Goal: Information Seeking & Learning: Learn about a topic

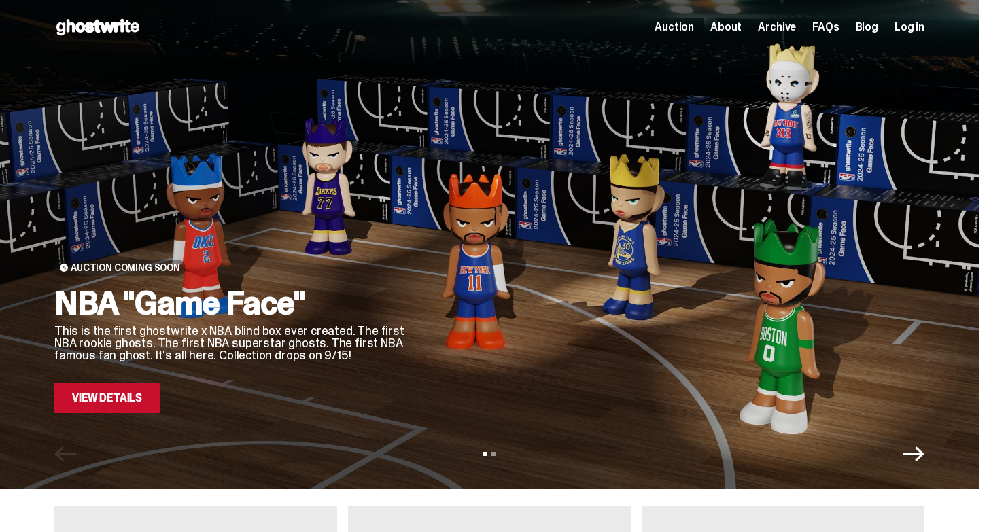
click at [101, 406] on link "View Details" at bounding box center [106, 398] width 105 height 30
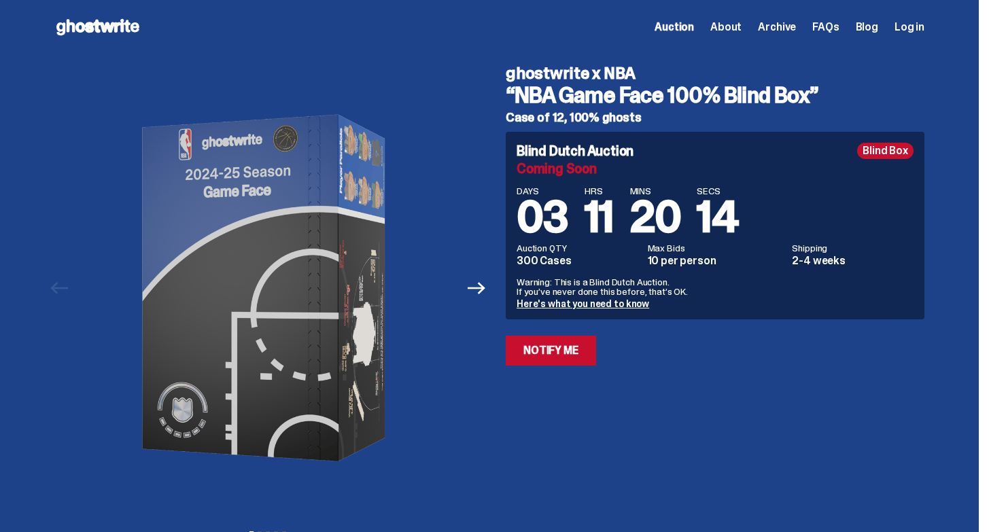
click at [627, 300] on link "Here's what you need to know" at bounding box center [582, 304] width 133 height 12
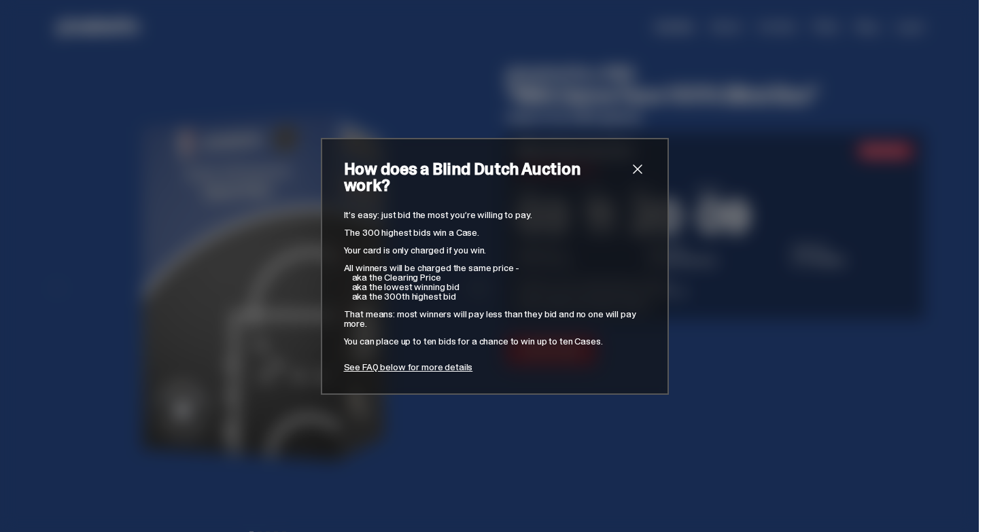
click at [643, 171] on span "close" at bounding box center [637, 169] width 16 height 16
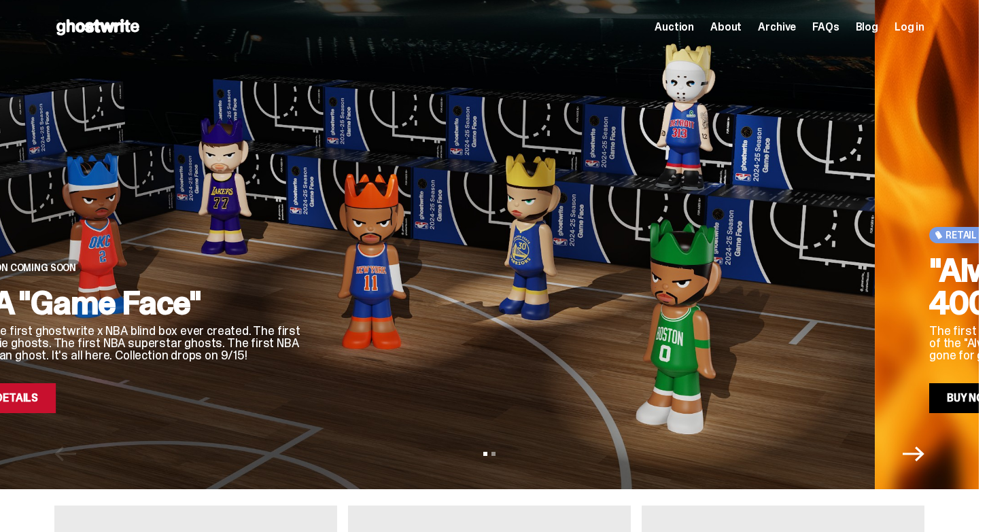
click at [304, 293] on h2 "NBA "Game Face"" at bounding box center [126, 303] width 353 height 33
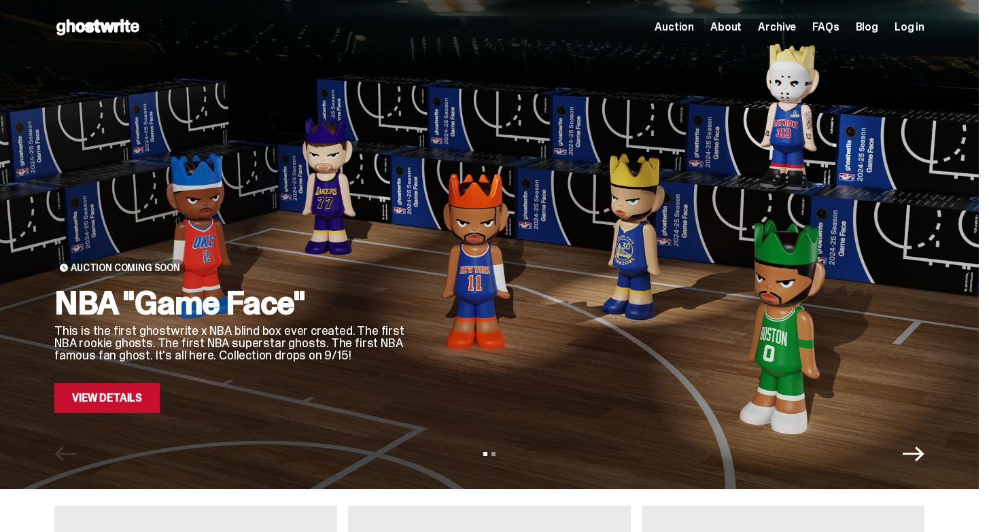
click at [147, 395] on link "View Details" at bounding box center [106, 398] width 105 height 30
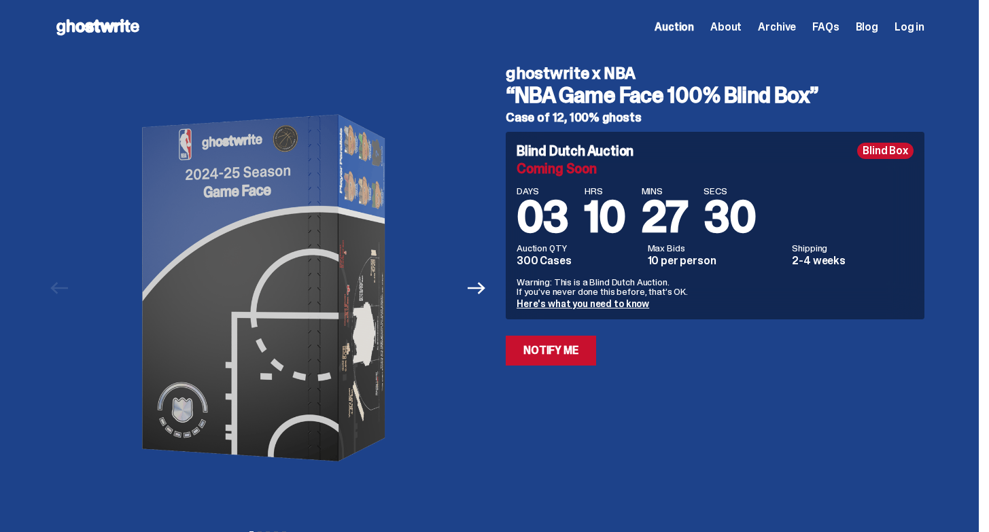
drag, startPoint x: 850, startPoint y: 93, endPoint x: 512, endPoint y: 75, distance: 338.2
click at [512, 75] on div "ghostwrite x NBA “NBA Game Face 100% Blind Box” Case of 12, 100% ghosts" at bounding box center [715, 94] width 419 height 58
copy div "ghostwrite x NBA “NBA Game Face 100% Blind Box”"
